Goal: Task Accomplishment & Management: Manage account settings

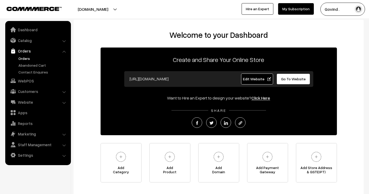
click at [27, 59] on link "Orders" at bounding box center [43, 59] width 52 height 6
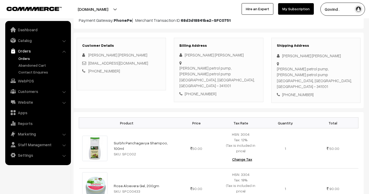
scroll to position [45, 0]
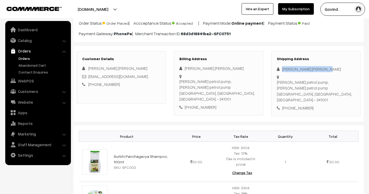
drag, startPoint x: 283, startPoint y: 69, endPoint x: 355, endPoint y: 64, distance: 72.5
click at [355, 64] on div "Shipping Address [PERSON_NAME] [PERSON_NAME] Amar anand petrol pump, Amar anand…" at bounding box center [316, 83] width 89 height 65
copy div "[PERSON_NAME] [PERSON_NAME]"
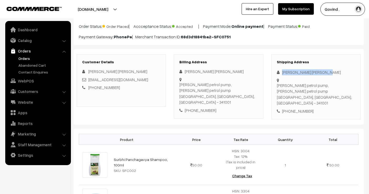
scroll to position [39, 0]
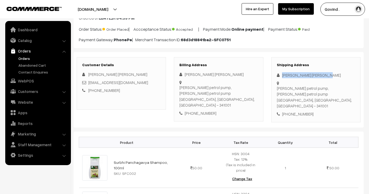
copy div "[PERSON_NAME] [PERSON_NAME]"
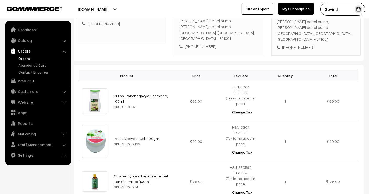
scroll to position [122, 0]
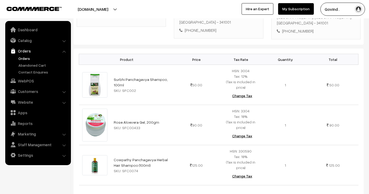
drag, startPoint x: 369, startPoint y: 73, endPoint x: 374, endPoint y: 34, distance: 39.0
click at [361, 55] on div "Product Price Tax Rate Quantity Total [PERSON_NAME] Panchagavya Shampoo, 100ml …" at bounding box center [219, 124] width 290 height 150
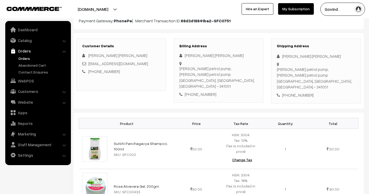
scroll to position [57, 0]
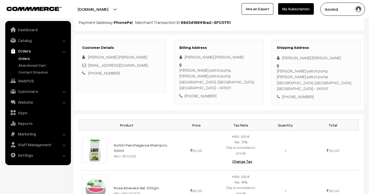
click at [301, 94] on div "[PHONE_NUMBER]" at bounding box center [316, 97] width 78 height 6
copy div "9413477667"
drag, startPoint x: 278, startPoint y: 72, endPoint x: 288, endPoint y: 84, distance: 15.5
click at [288, 84] on div "Amar anand petrol pump, Amar anand petrol pump [GEOGRAPHIC_DATA], [GEOGRAPHIC_D…" at bounding box center [316, 80] width 78 height 24
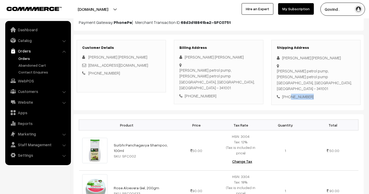
copy div "[PERSON_NAME] petrol pump, Amar anand petrol pump Nagaur"
click at [321, 84] on div "Amar anand petrol pump, Amar anand petrol pump [GEOGRAPHIC_DATA], [GEOGRAPHIC_D…" at bounding box center [316, 80] width 78 height 24
copy div "341001"
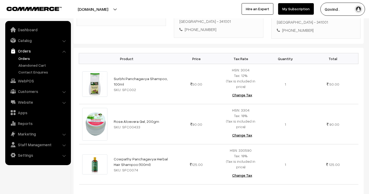
scroll to position [125, 0]
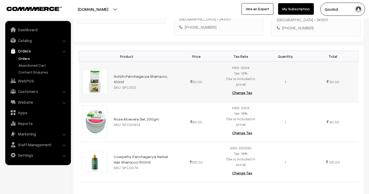
drag, startPoint x: 130, startPoint y: 73, endPoint x: 104, endPoint y: 66, distance: 27.0
click at [104, 66] on tr "[PERSON_NAME] Panchagavya Shampoo, 100ml SKU: SFC002 50.00" at bounding box center [219, 82] width 280 height 40
copy tr "Surbhi Panchagavya Shampoo, 100ml"
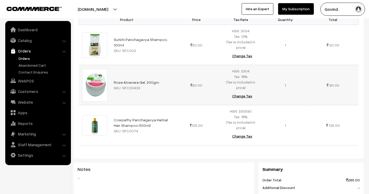
drag, startPoint x: 156, startPoint y: 70, endPoint x: 115, endPoint y: 72, distance: 41.1
click at [115, 72] on td "Rose Aloevera Gel, 200gm SKU: SFC00433" at bounding box center [143, 85] width 64 height 40
click at [170, 81] on td "Rose Aloevera Gel, 200gm SKU: SFC00433" at bounding box center [143, 85] width 64 height 40
drag, startPoint x: 155, startPoint y: 70, endPoint x: 113, endPoint y: 69, distance: 42.1
click at [113, 69] on td "Rose Aloevera Gel, 200gm SKU: SFC00433" at bounding box center [143, 85] width 64 height 40
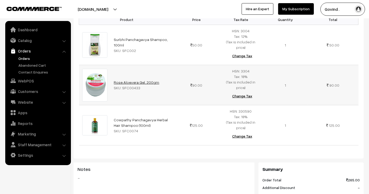
copy link "Rose Aloevera Gel, 200gm"
drag, startPoint x: 142, startPoint y: 110, endPoint x: 113, endPoint y: 105, distance: 29.6
click at [113, 105] on td "Cowpathy Panchagavya Herbal Hair Shampoo (100ml) SKU: SFC0074" at bounding box center [143, 125] width 64 height 40
copy link "Cowpathy Panchagavya Herbal Hair Shampoo (100ml)"
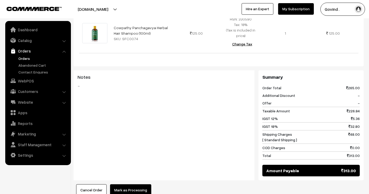
scroll to position [264, 0]
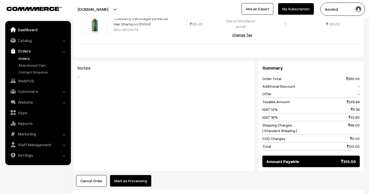
click at [29, 27] on link "Dashboard" at bounding box center [38, 29] width 63 height 9
